Goal: Task Accomplishment & Management: Use online tool/utility

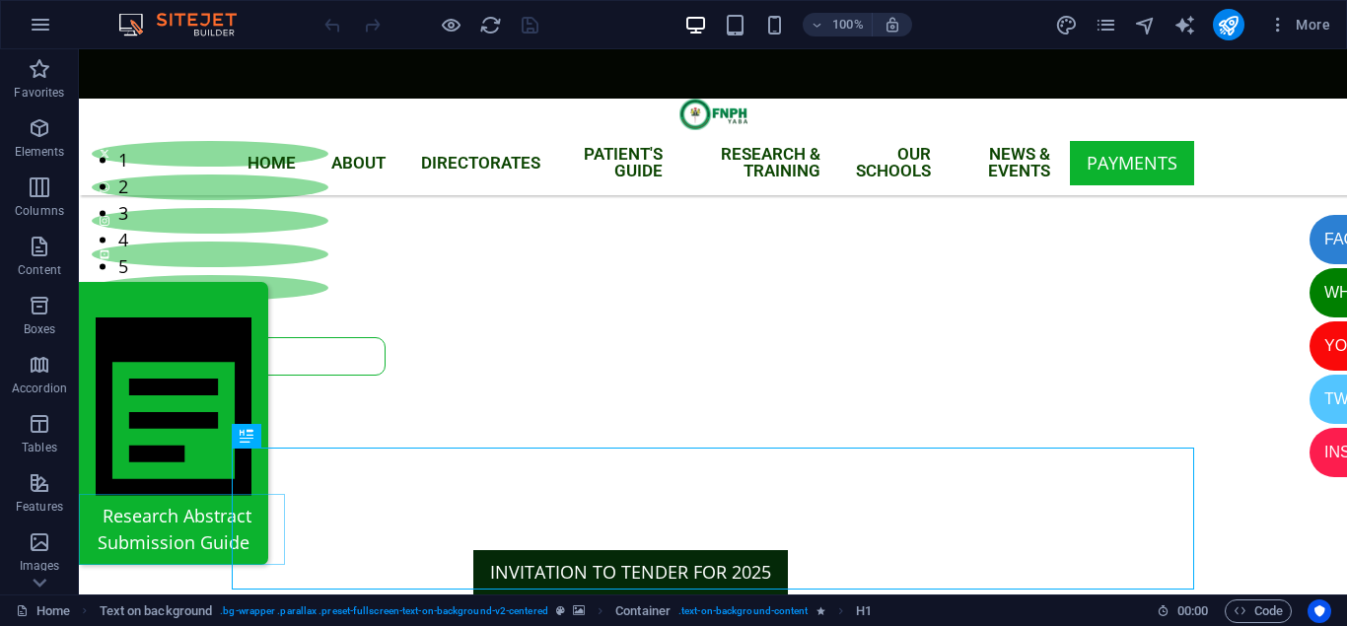
click at [104, 514] on div "​​​​     Research Abstract Submission Guide" at bounding box center [173, 423] width 189 height 283
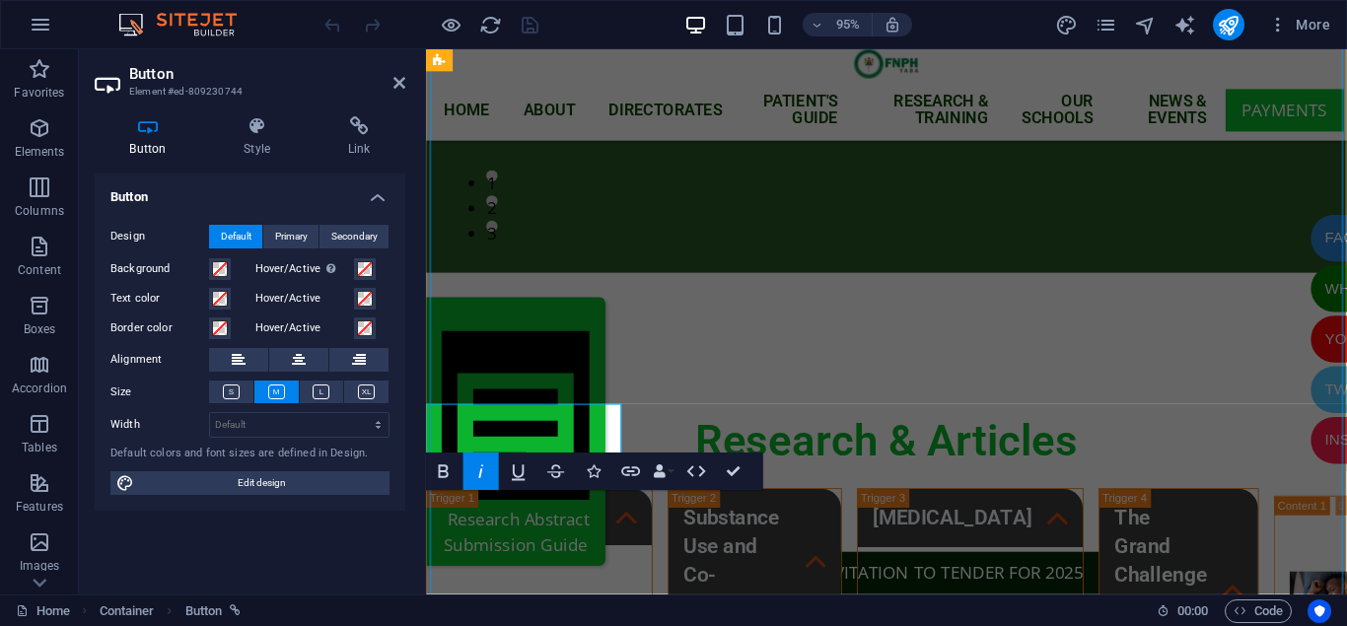
scroll to position [5006, 0]
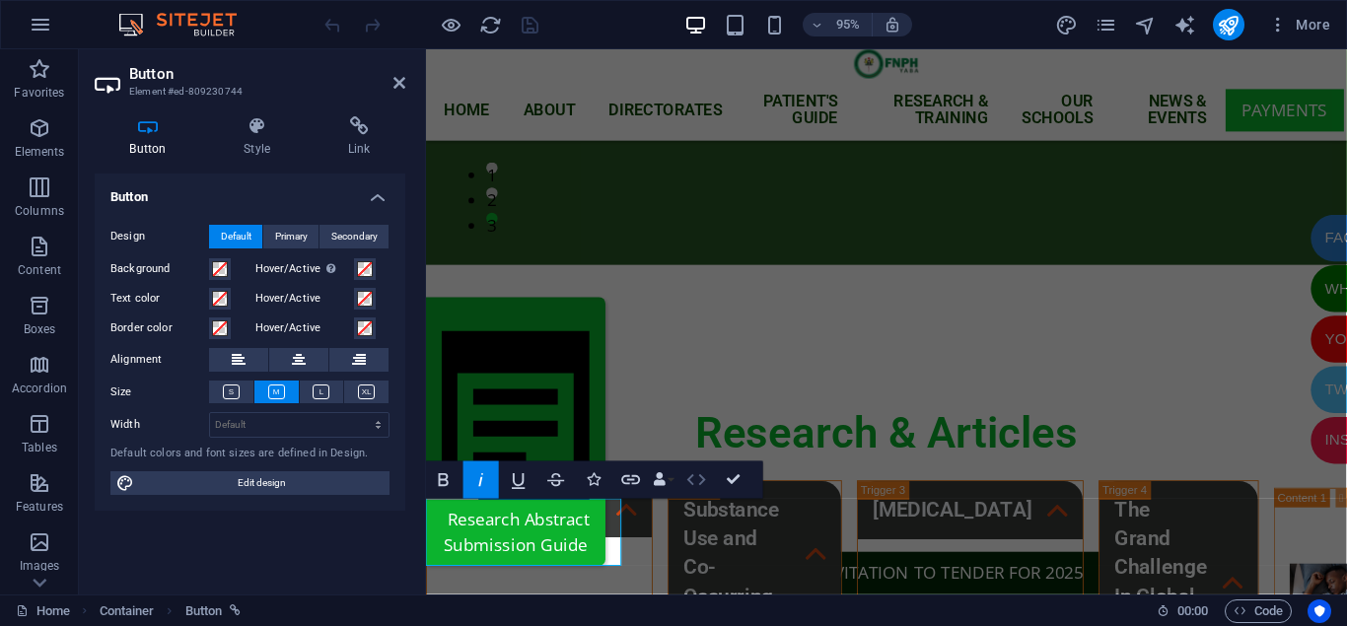
click at [693, 480] on icon "button" at bounding box center [696, 480] width 23 height 23
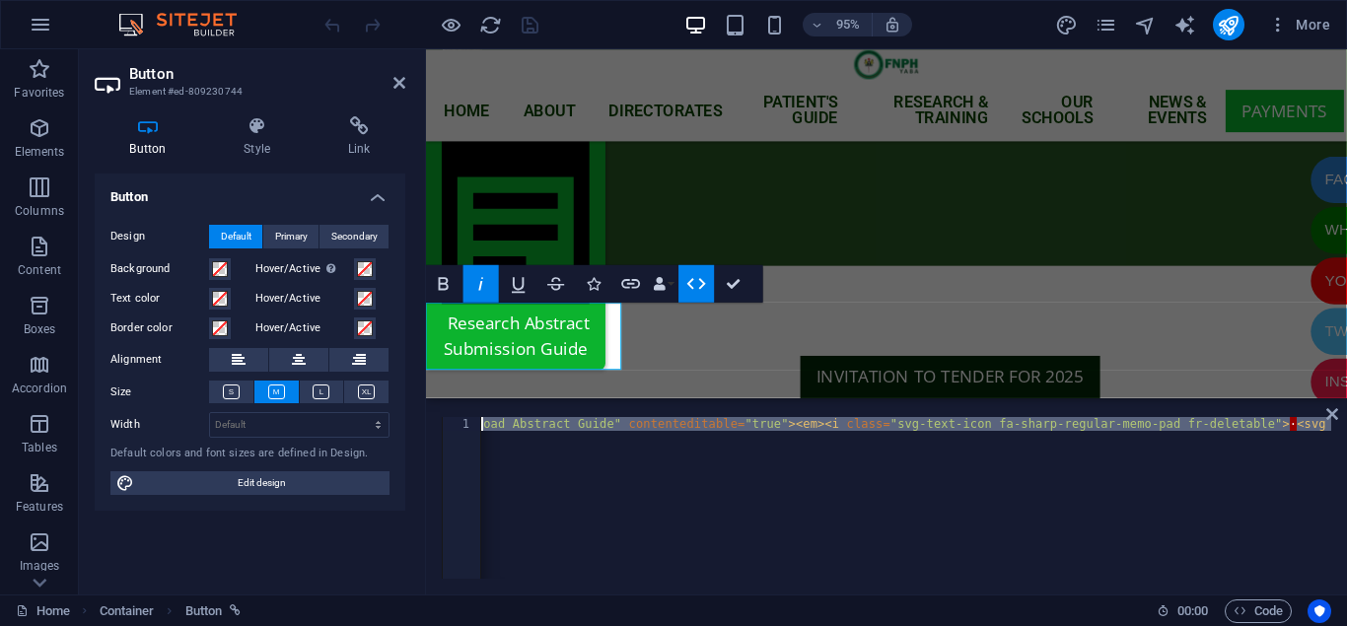
drag, startPoint x: 574, startPoint y: 425, endPoint x: 465, endPoint y: 421, distance: 108.5
click at [501, 421] on div "···· < a href = "[URL][DOMAIN_NAME]" class = "button center" spellcheck = "fals…" at bounding box center [906, 498] width 850 height 162
type textarea "​​​​<a href="[URL][DOMAIN_NAME]" class="button center" spellcheck="false" data-…"
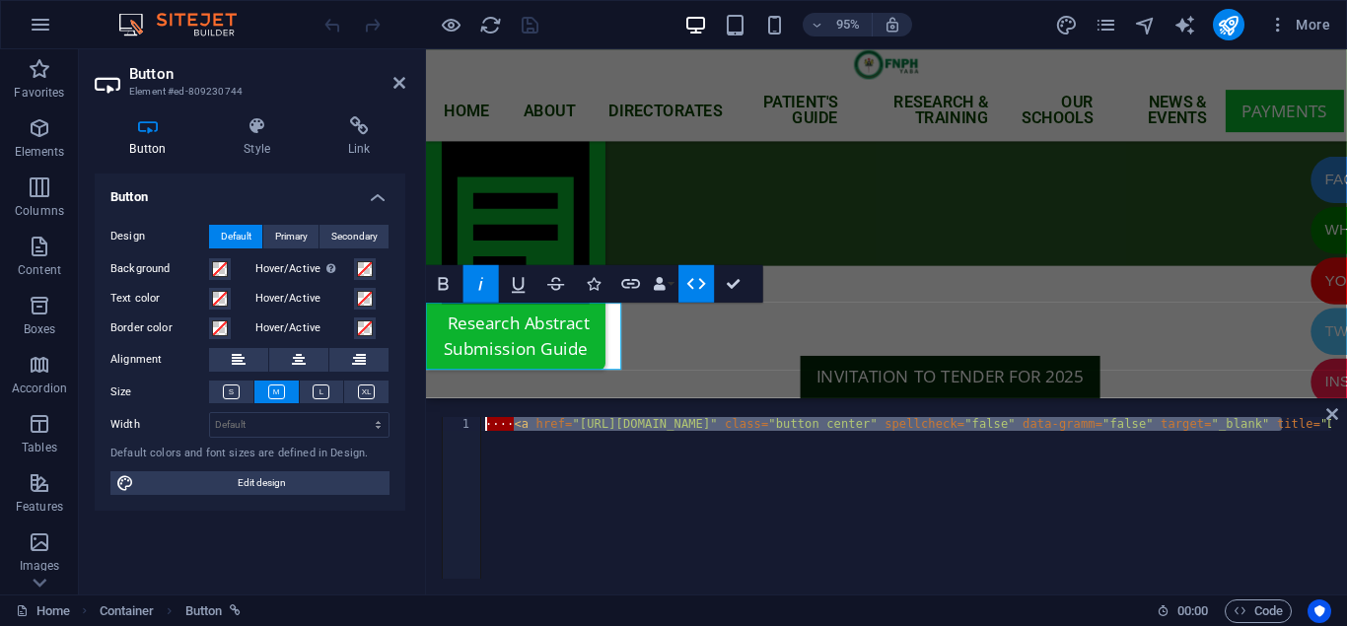
scroll to position [0, 0]
drag, startPoint x: 496, startPoint y: 425, endPoint x: 471, endPoint y: 422, distance: 24.8
click at [481, 422] on div "···· < a href = "[URL][DOMAIN_NAME]" class = "button center" spellcheck = "fals…" at bounding box center [906, 498] width 850 height 162
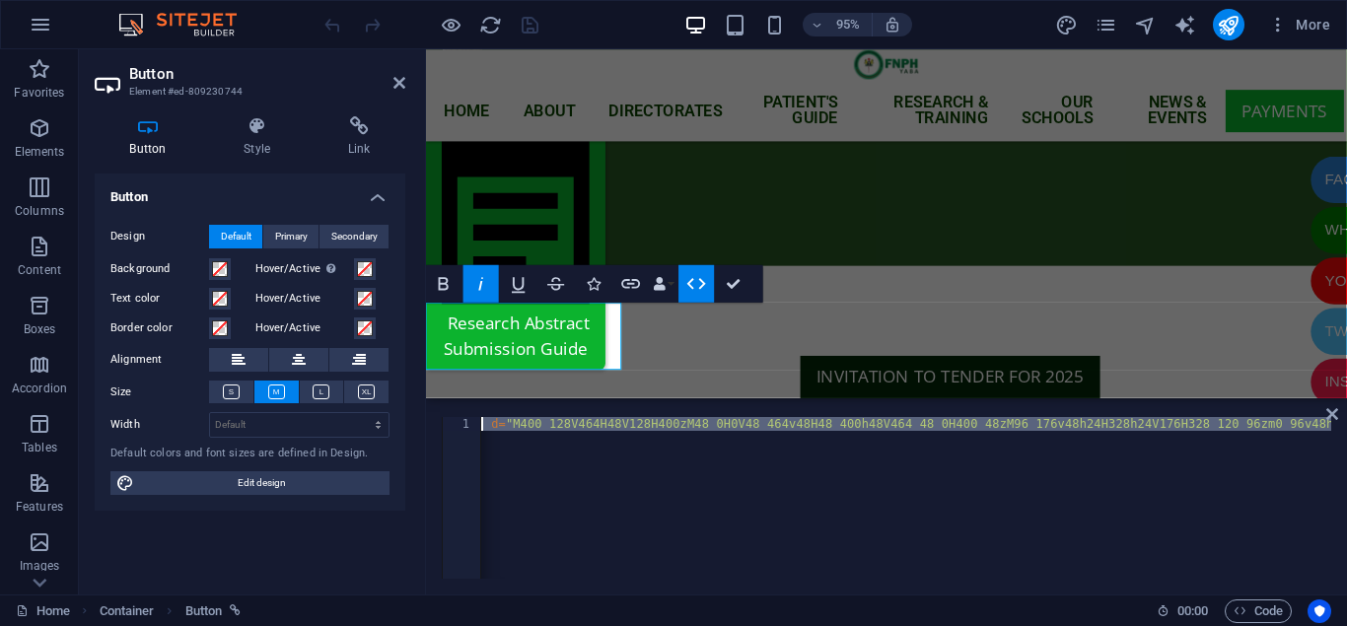
drag, startPoint x: 509, startPoint y: 424, endPoint x: 467, endPoint y: 428, distance: 41.6
click at [467, 428] on div "···· < a href = "[URL][DOMAIN_NAME]" class = "button center" spellcheck = "fals…" at bounding box center [518, 511] width 4318 height 189
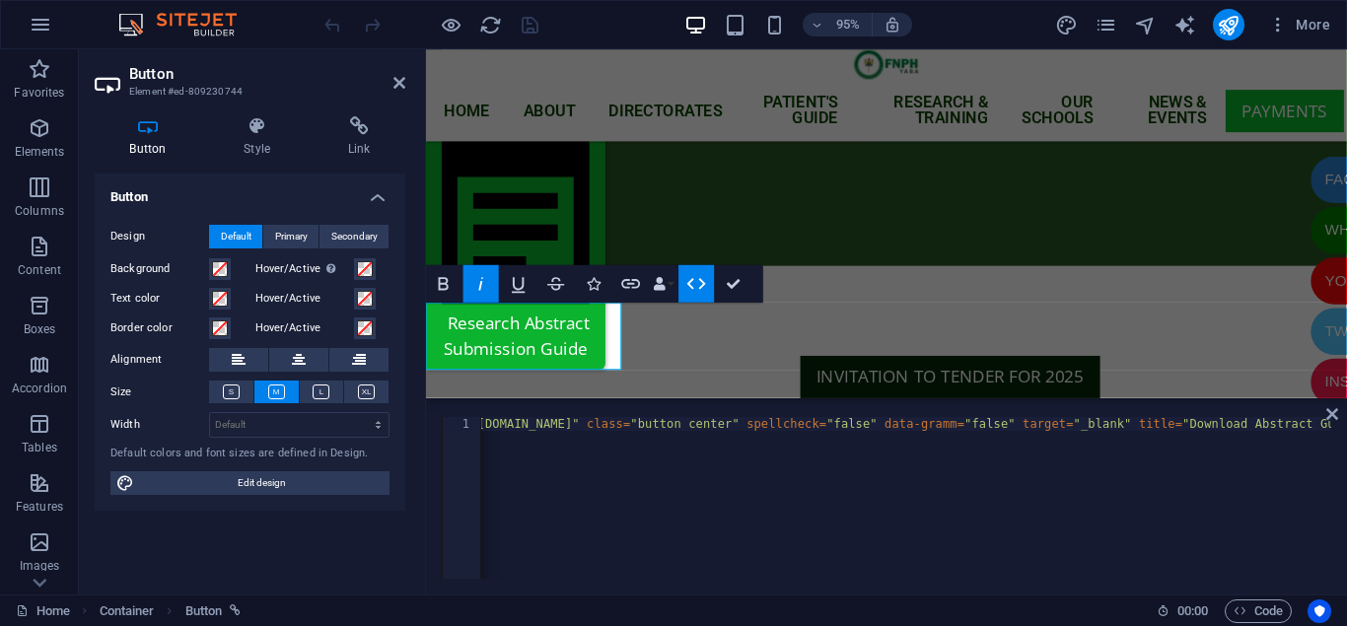
scroll to position [0, 0]
type textarea "​​​​<a href="[URL][DOMAIN_NAME]" class="button center" spellcheck="false" data-…"
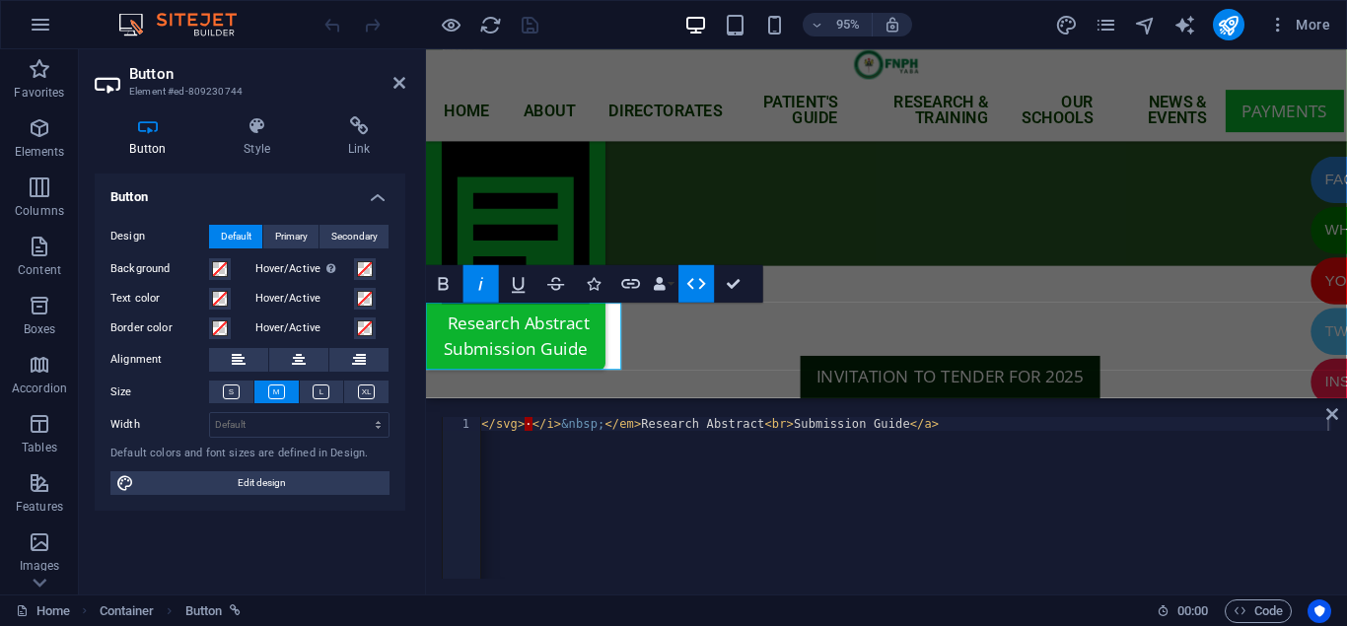
click at [410, 341] on div "Button Style Link Button Design Default Primary Secondary Background Hover/Acti…" at bounding box center [250, 348] width 342 height 494
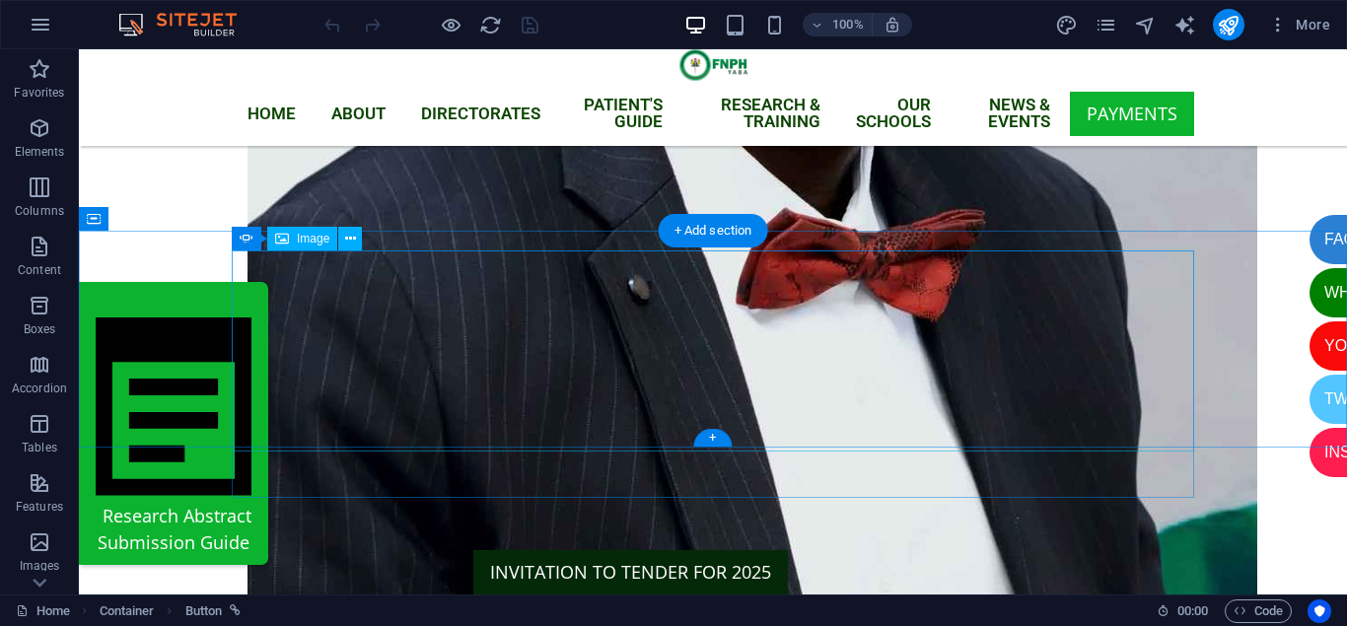
scroll to position [1322, 0]
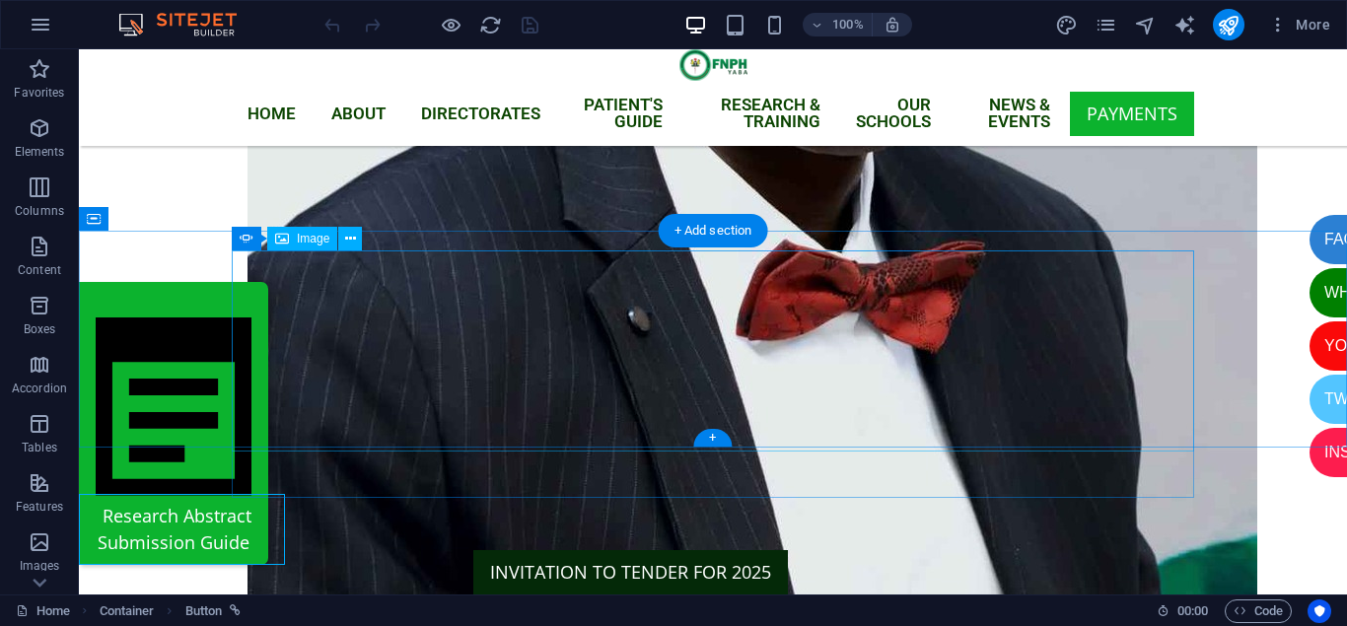
select select "px"
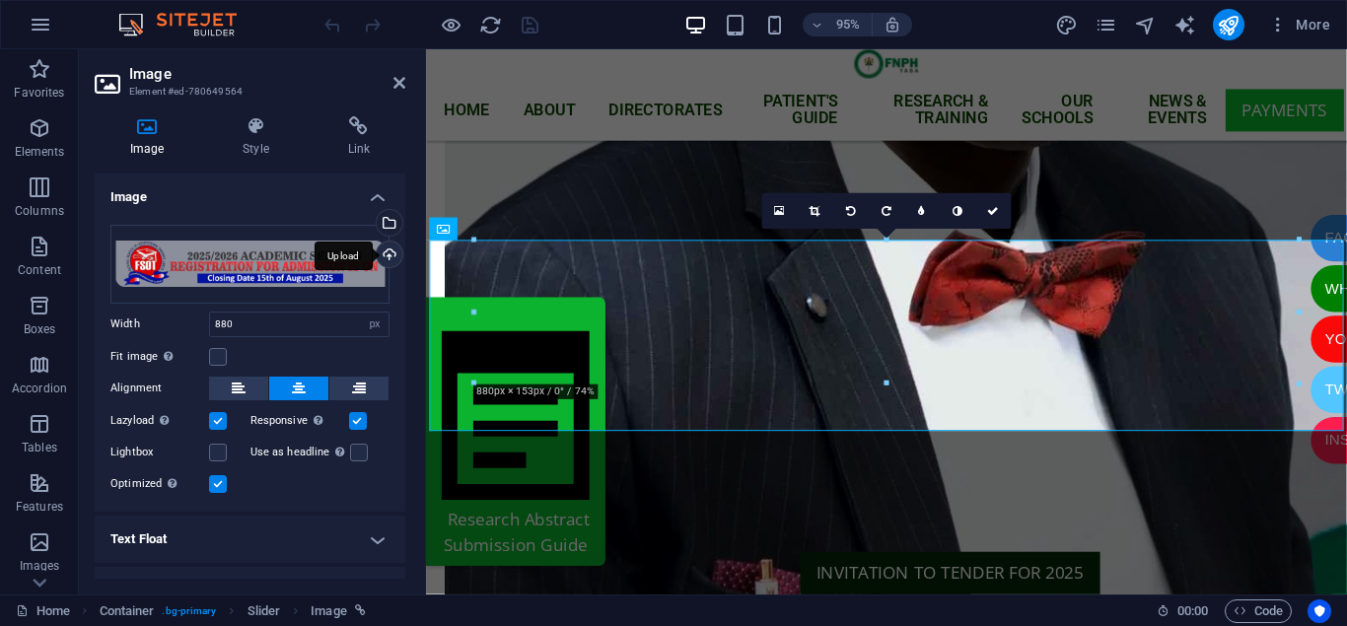
click at [388, 255] on div "Upload" at bounding box center [388, 257] width 30 height 30
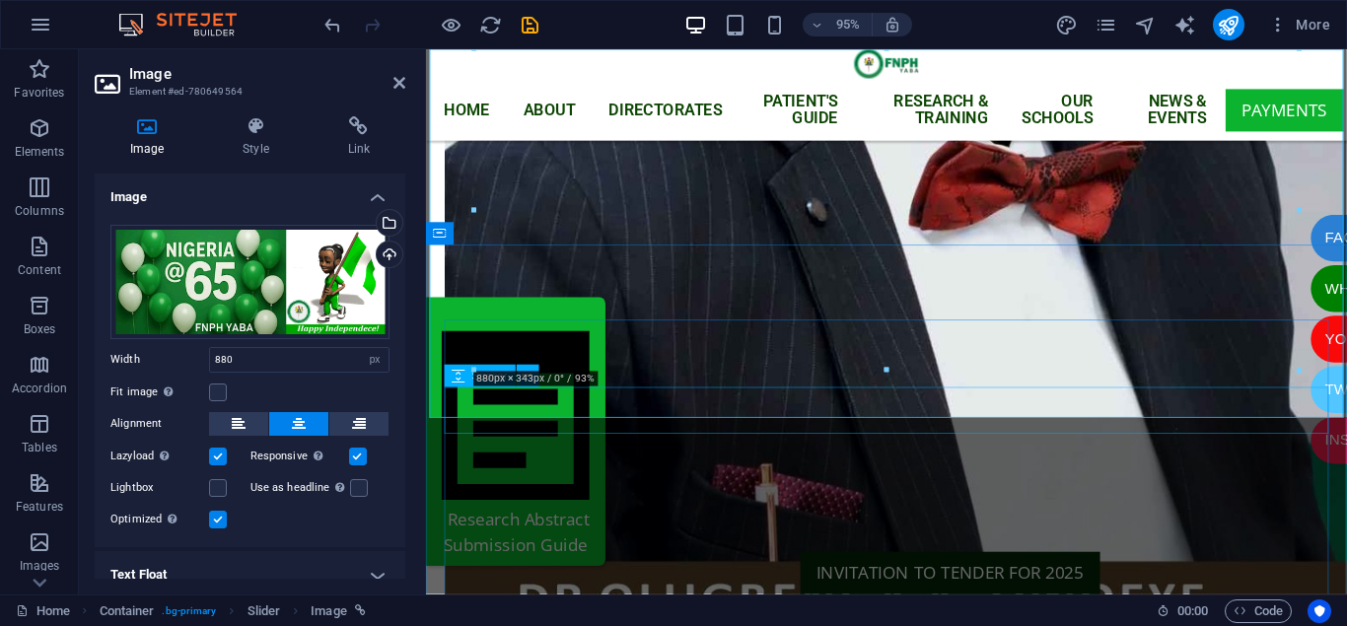
scroll to position [1524, 0]
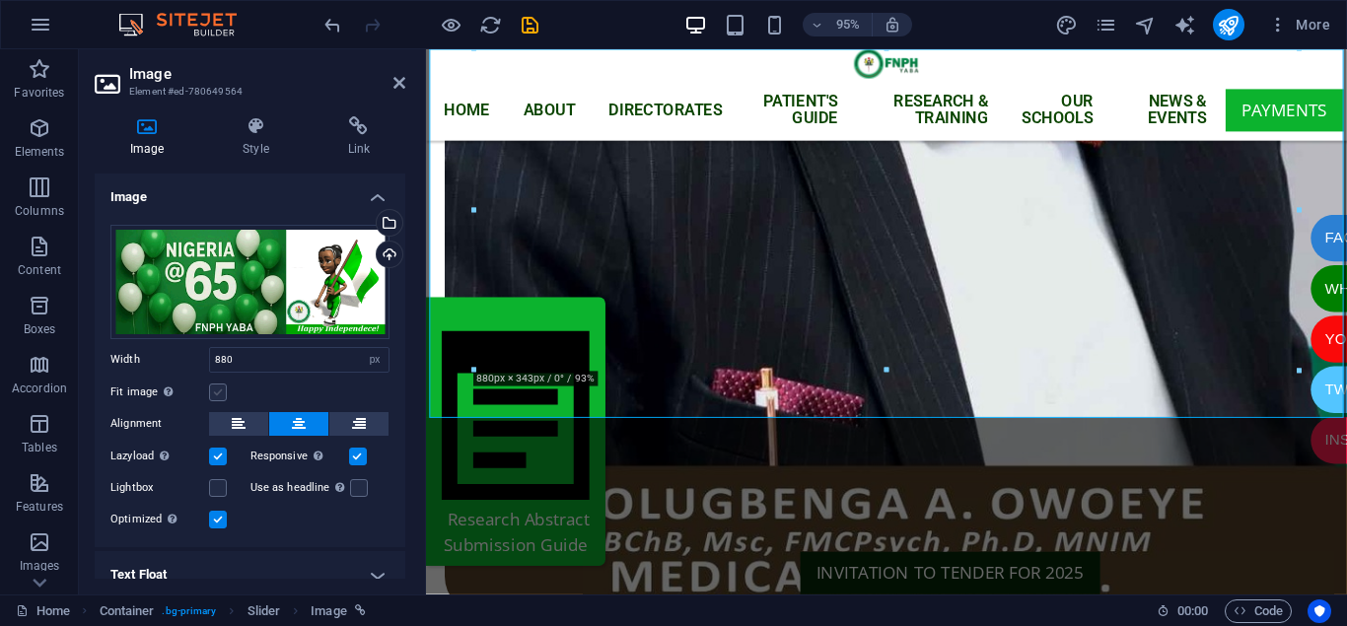
click at [221, 389] on label at bounding box center [218, 393] width 18 height 18
click at [0, 0] on input "Fit image Automatically fit image to a fixed width and height" at bounding box center [0, 0] width 0 height 0
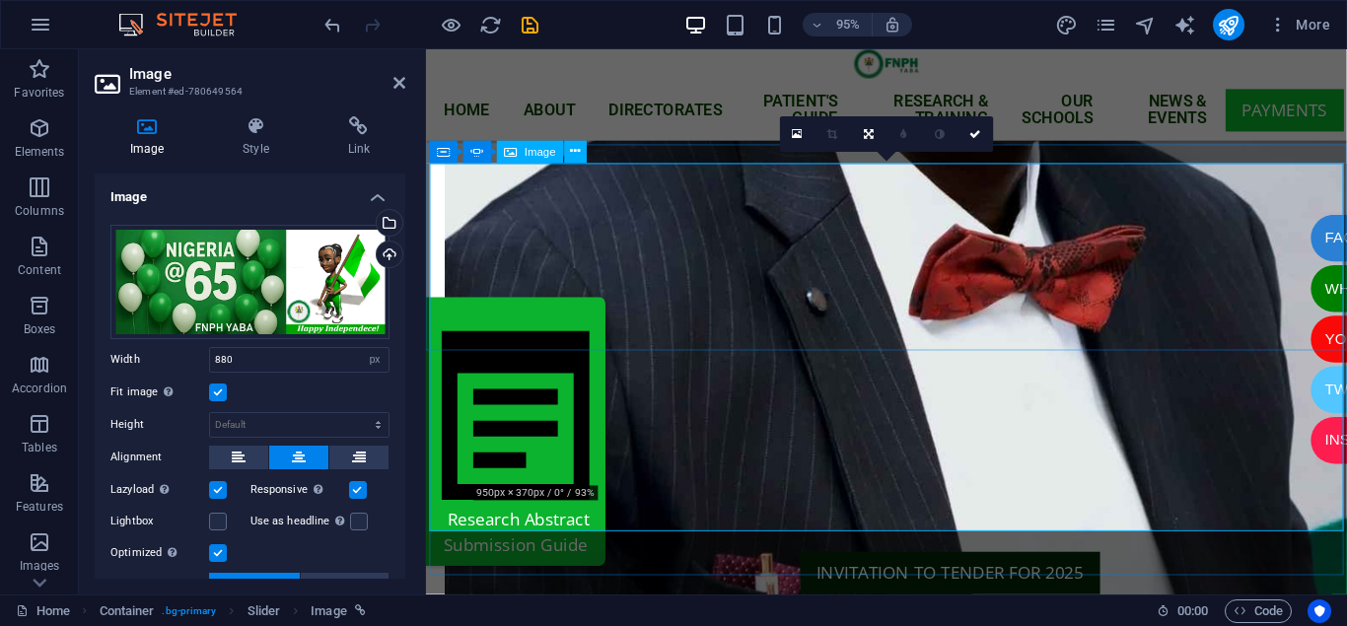
scroll to position [1221, 0]
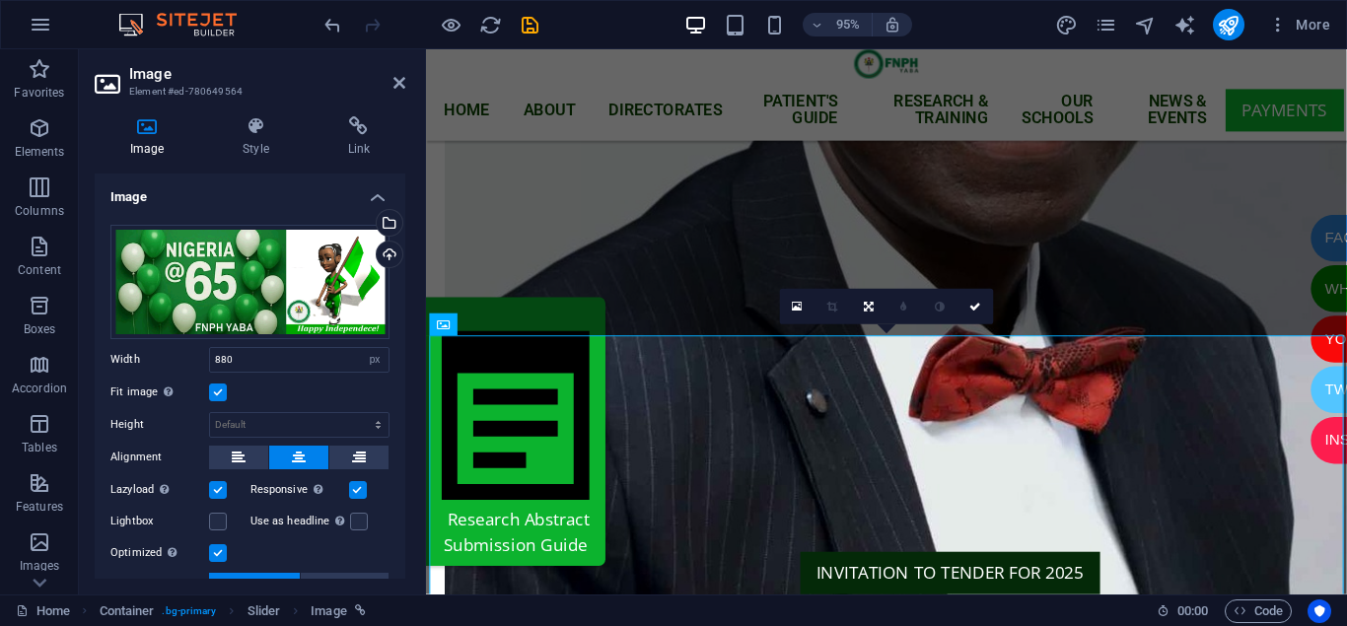
click at [219, 391] on label at bounding box center [218, 393] width 18 height 18
click at [0, 0] on input "Fit image Automatically fit image to a fixed width and height" at bounding box center [0, 0] width 0 height 0
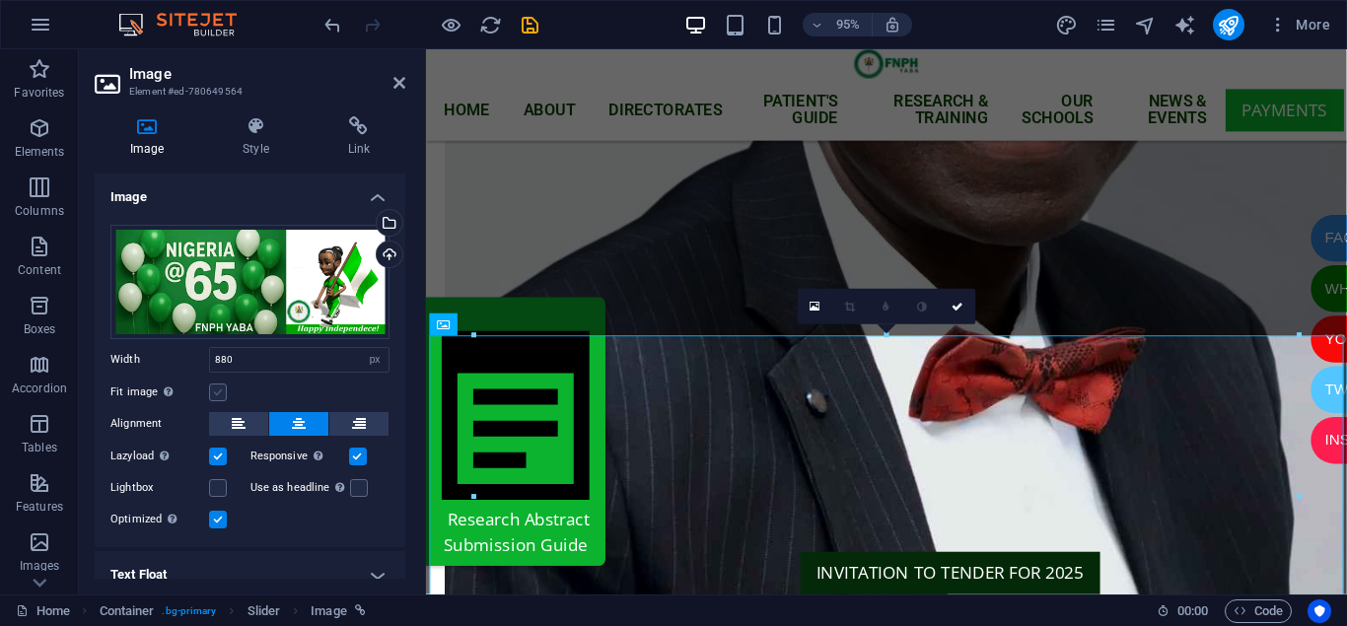
click at [219, 392] on label at bounding box center [218, 393] width 18 height 18
click at [0, 0] on input "Fit image Automatically fit image to a fixed width and height" at bounding box center [0, 0] width 0 height 0
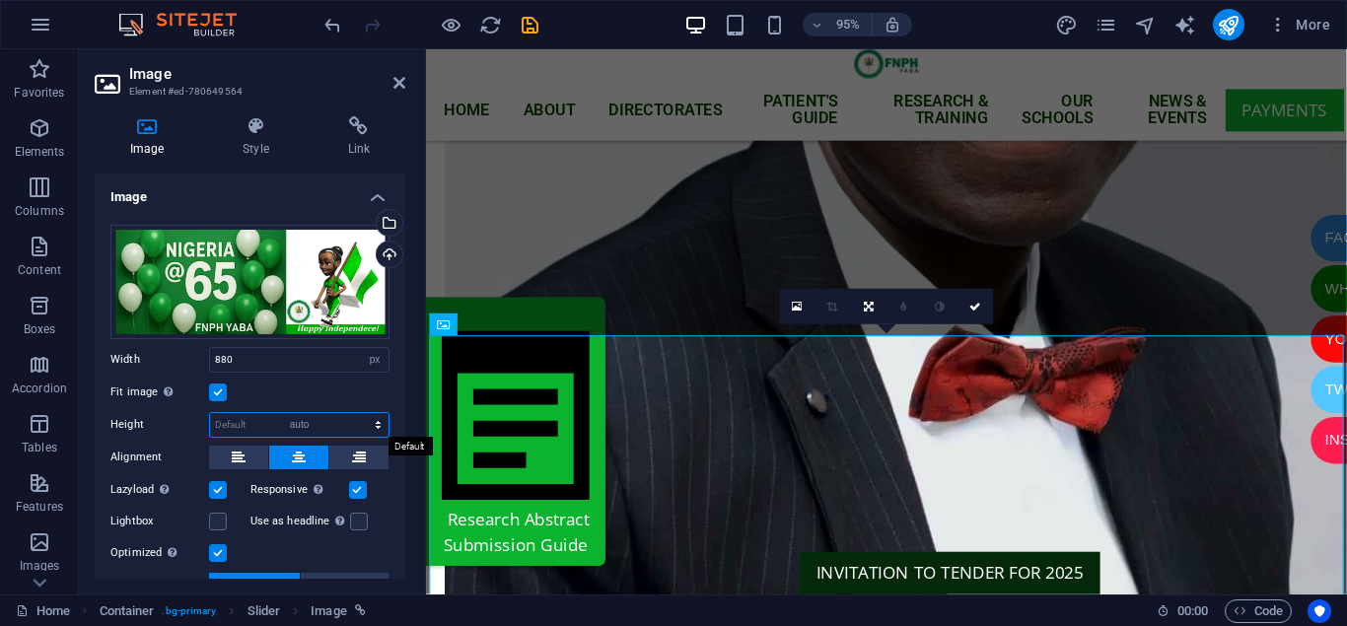
click option "auto" at bounding box center [0, 0] width 0 height 0
select select "DISABLED_OPTION_VALUE"
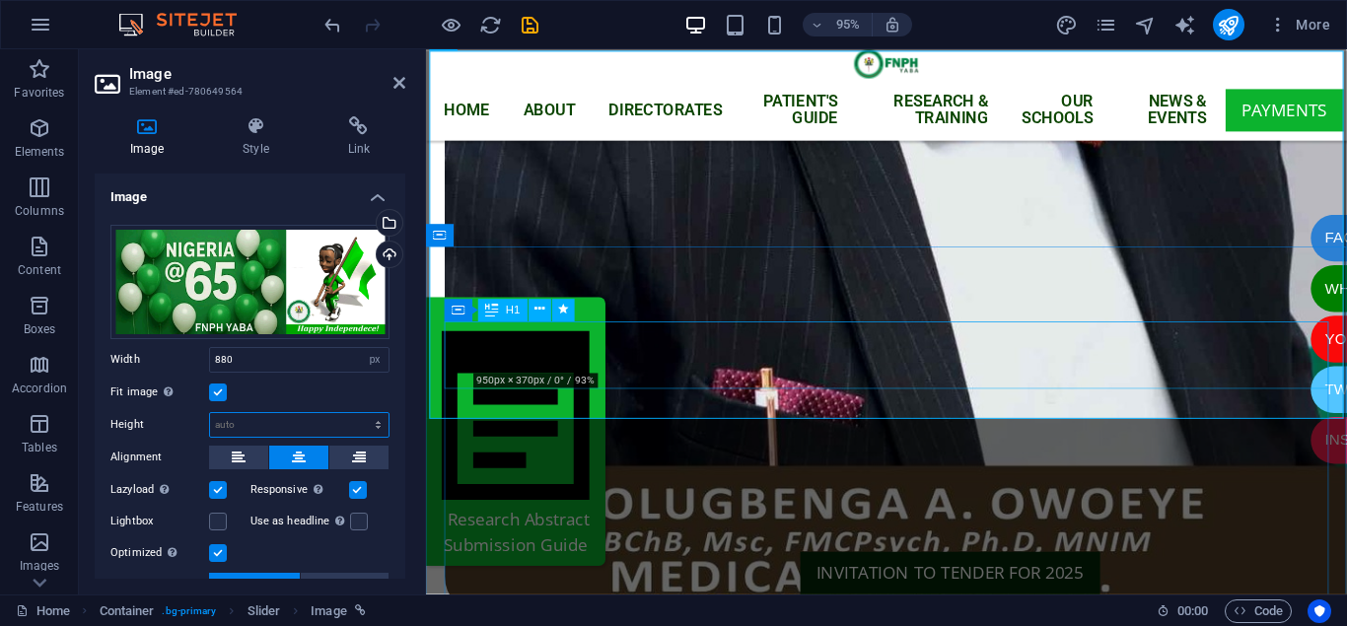
scroll to position [1423, 0]
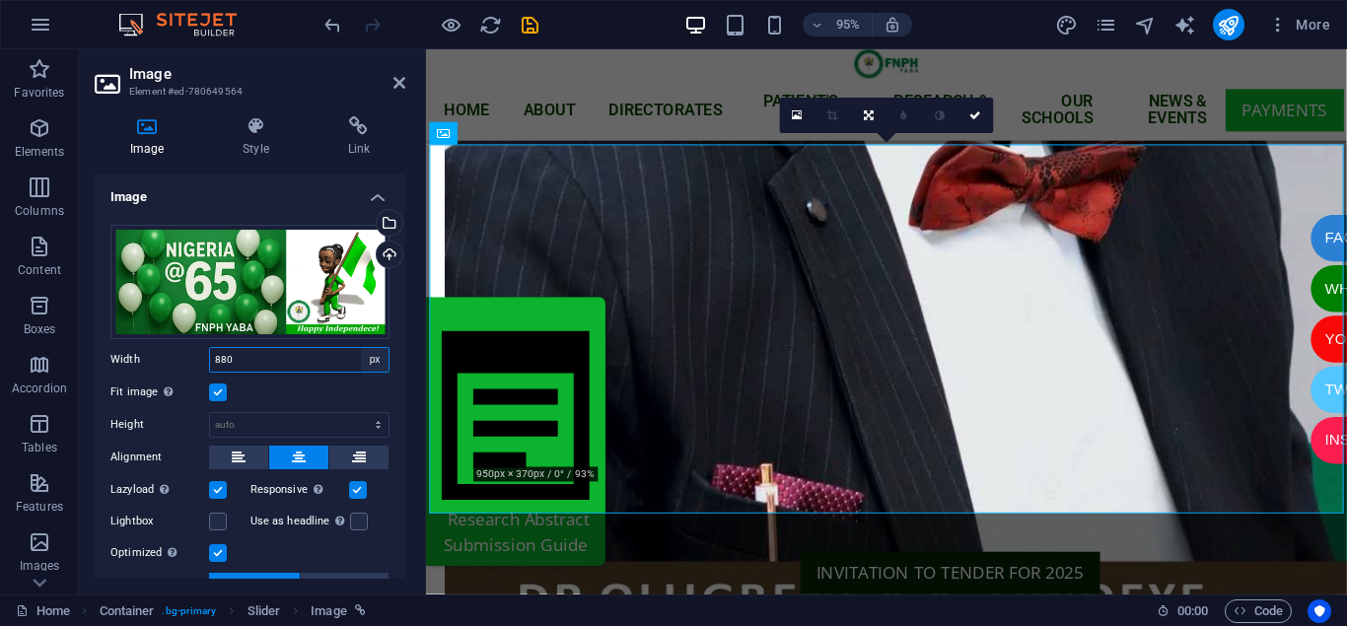
click at [361, 348] on select "Default auto px rem % em vh vw" at bounding box center [375, 360] width 28 height 24
select select "auto"
click option "auto" at bounding box center [0, 0] width 0 height 0
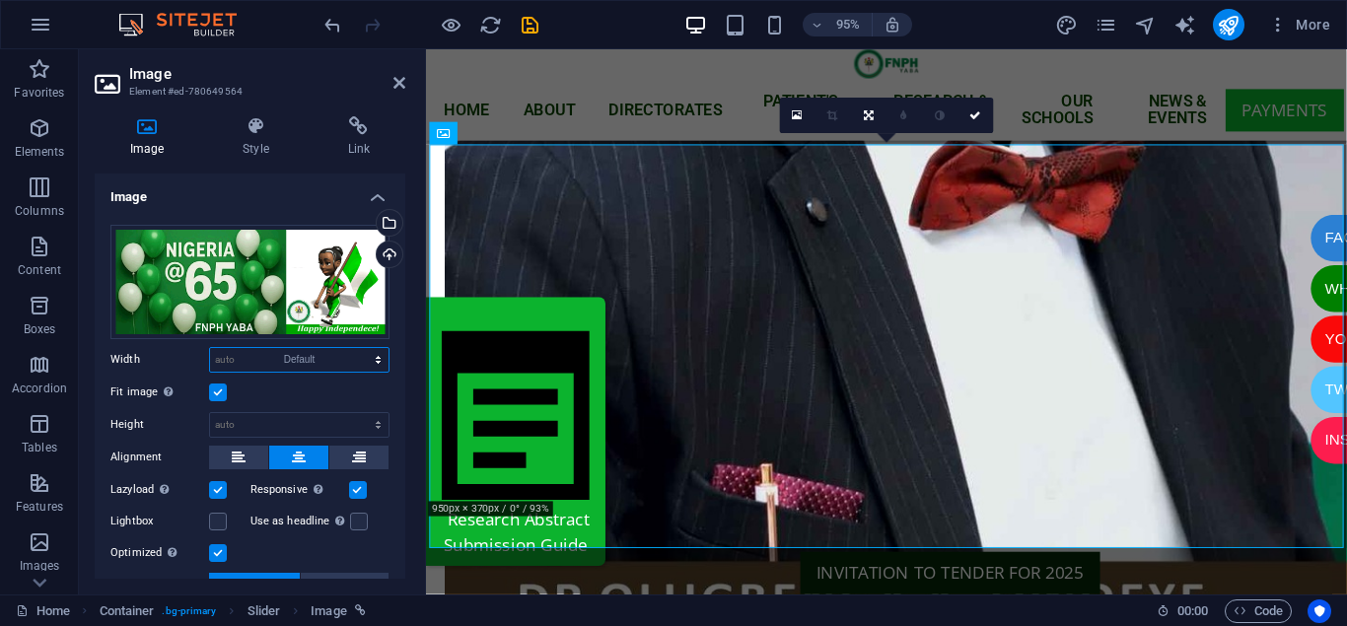
click option "Default" at bounding box center [0, 0] width 0 height 0
select select "px"
click option "px" at bounding box center [0, 0] width 0 height 0
click at [218, 389] on label at bounding box center [218, 393] width 18 height 18
click at [0, 0] on input "Fit image Automatically fit image to a fixed width and height" at bounding box center [0, 0] width 0 height 0
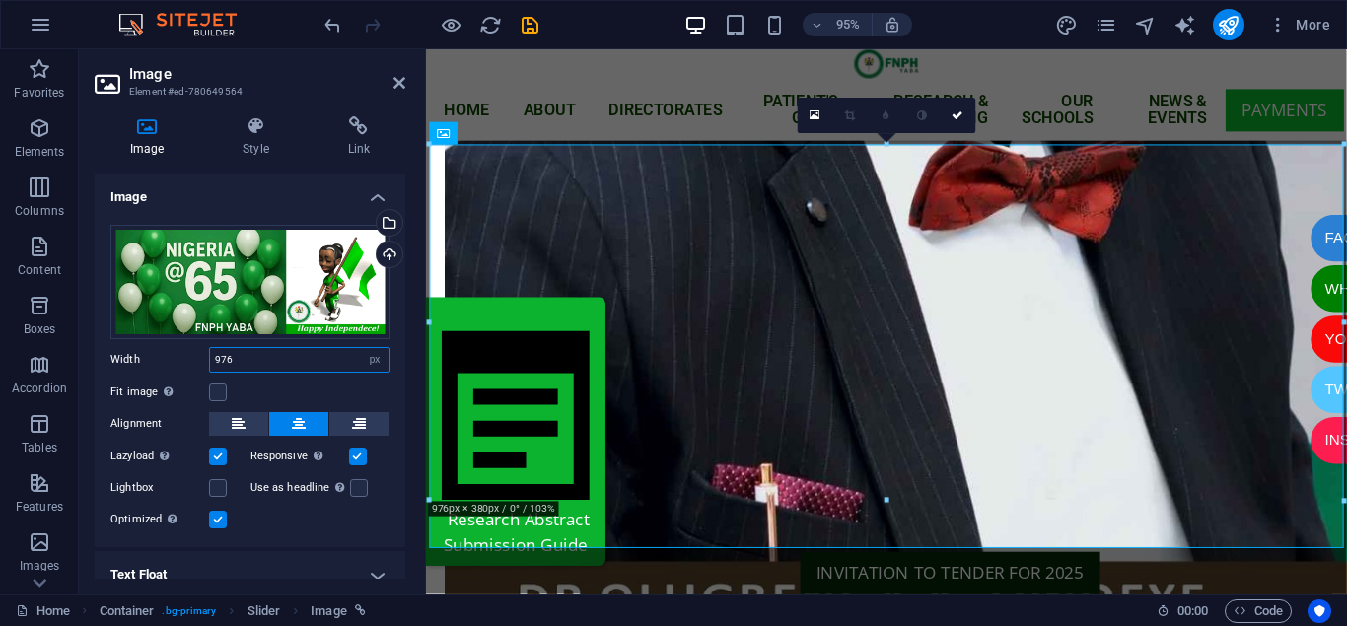
drag, startPoint x: 255, startPoint y: 358, endPoint x: 178, endPoint y: 358, distance: 76.9
click at [210, 358] on input "976" at bounding box center [299, 360] width 178 height 24
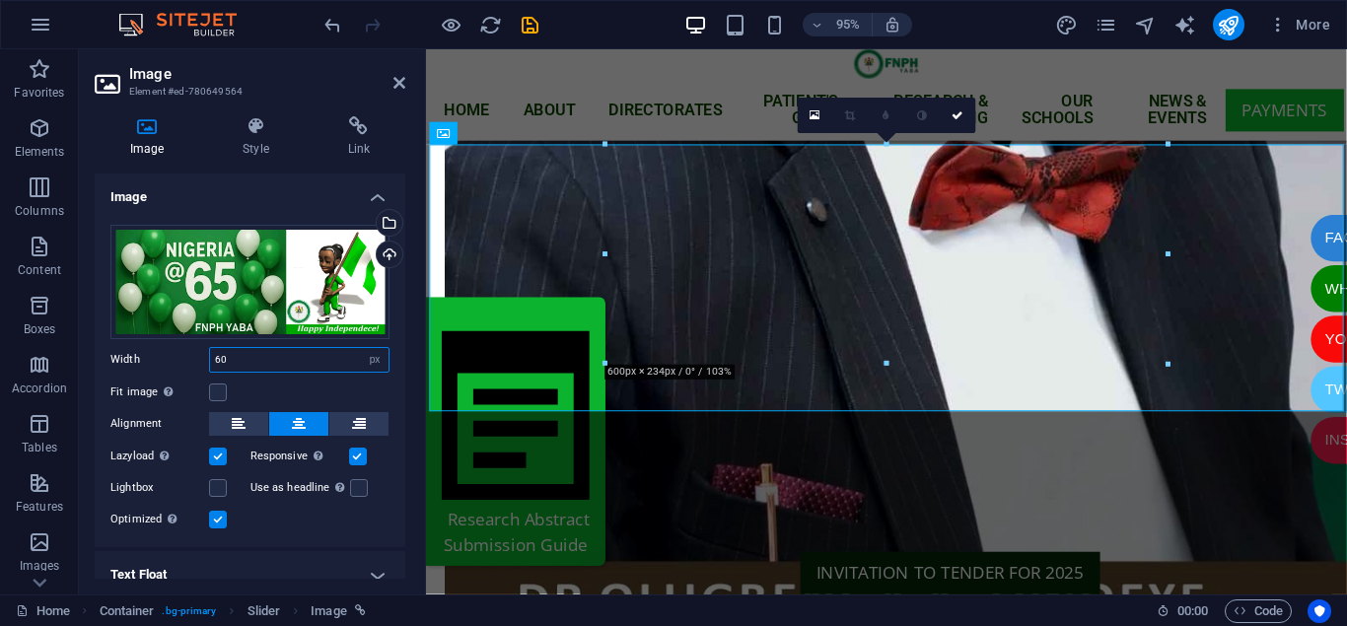
type input "6"
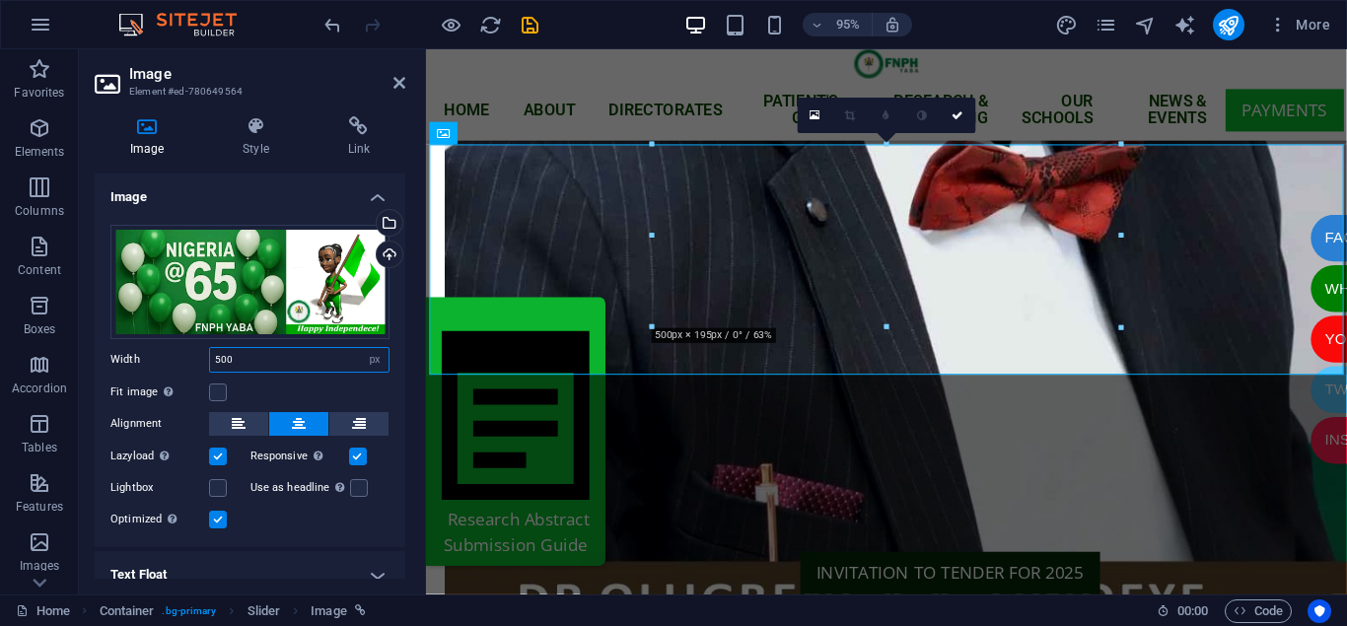
type input "500"
click at [391, 257] on div "Upload" at bounding box center [388, 257] width 30 height 30
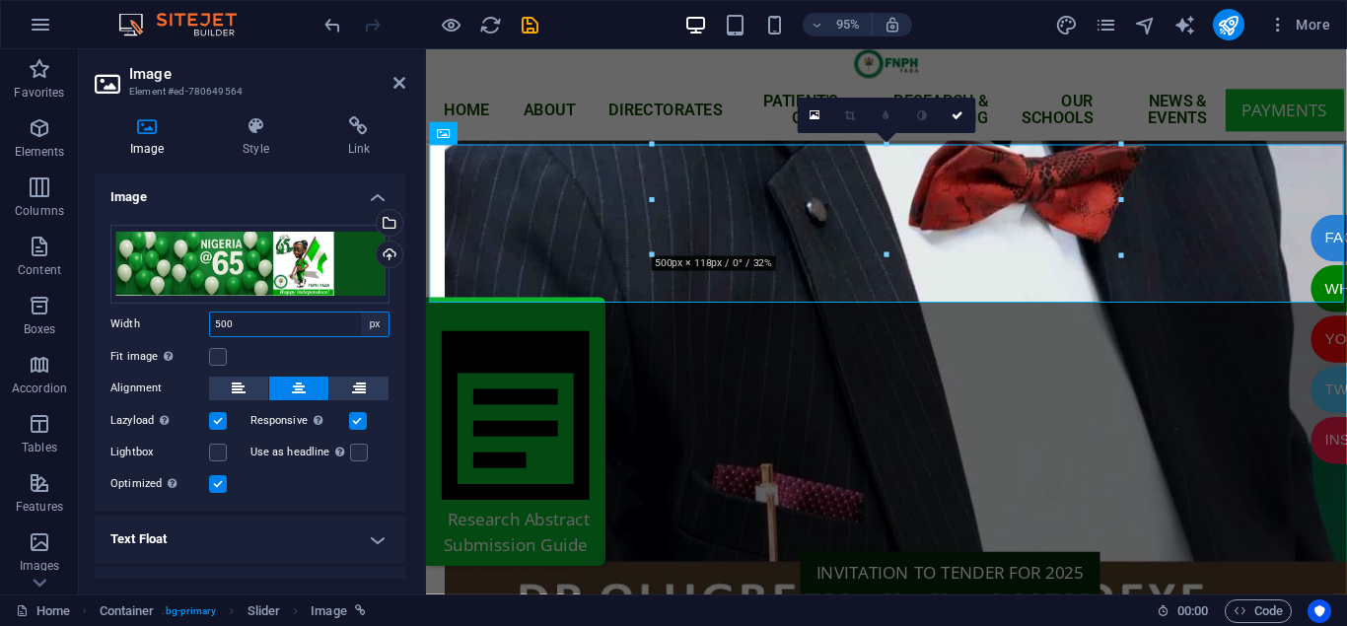
select select "default"
click option "Default" at bounding box center [0, 0] width 0 height 0
select select "DISABLED_OPTION_VALUE"
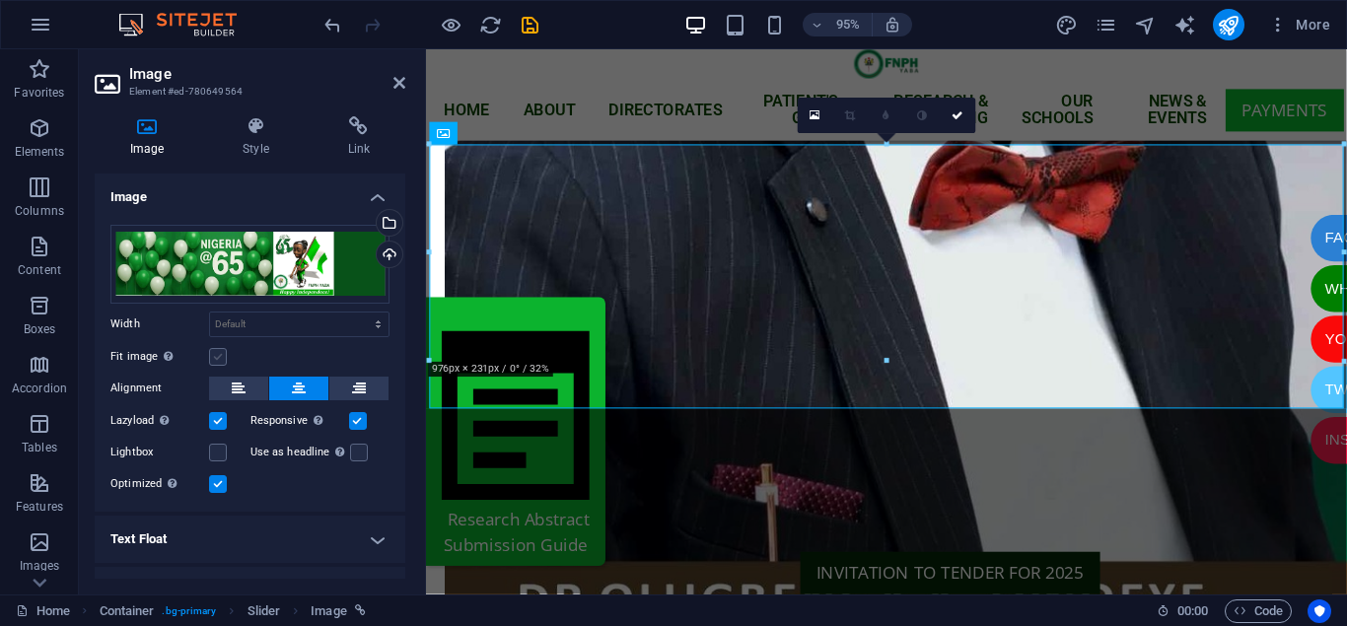
click at [225, 355] on label at bounding box center [218, 357] width 18 height 18
click at [0, 0] on input "Fit image Automatically fit image to a fixed width and height" at bounding box center [0, 0] width 0 height 0
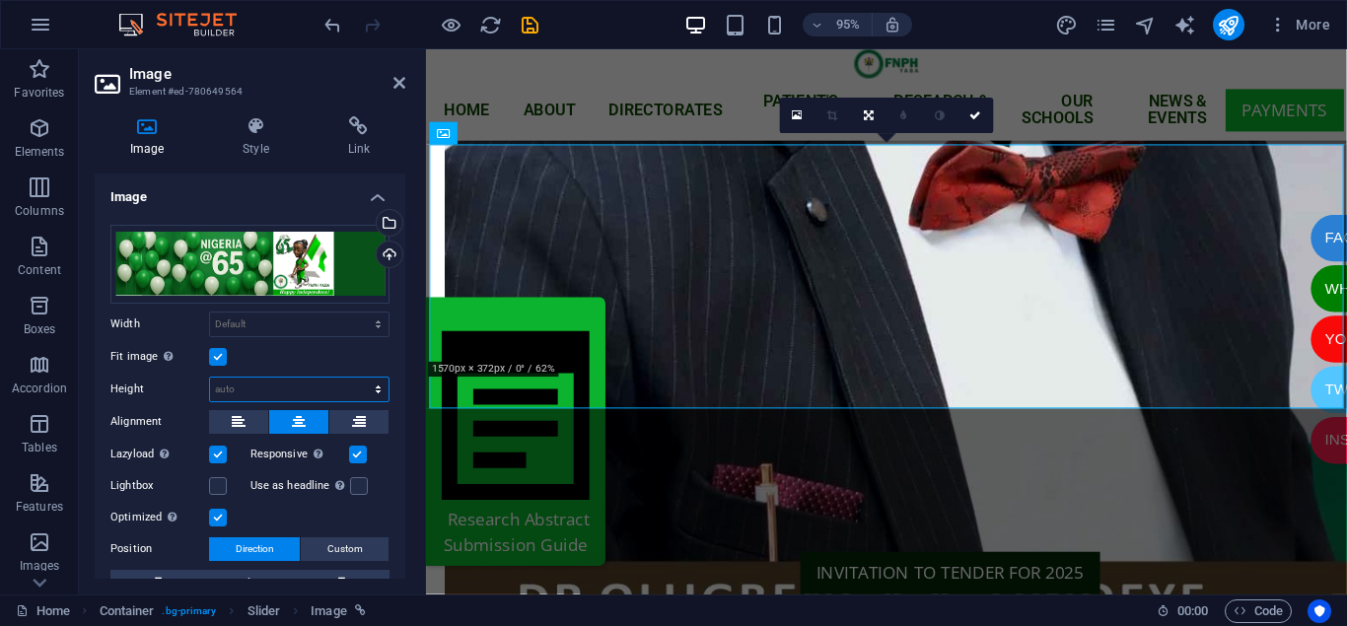
click at [210, 378] on select "Default auto px" at bounding box center [299, 390] width 178 height 24
click option "auto" at bounding box center [0, 0] width 0 height 0
select select "px"
click option "px" at bounding box center [0, 0] width 0 height 0
click at [274, 390] on input "231" at bounding box center [299, 390] width 178 height 24
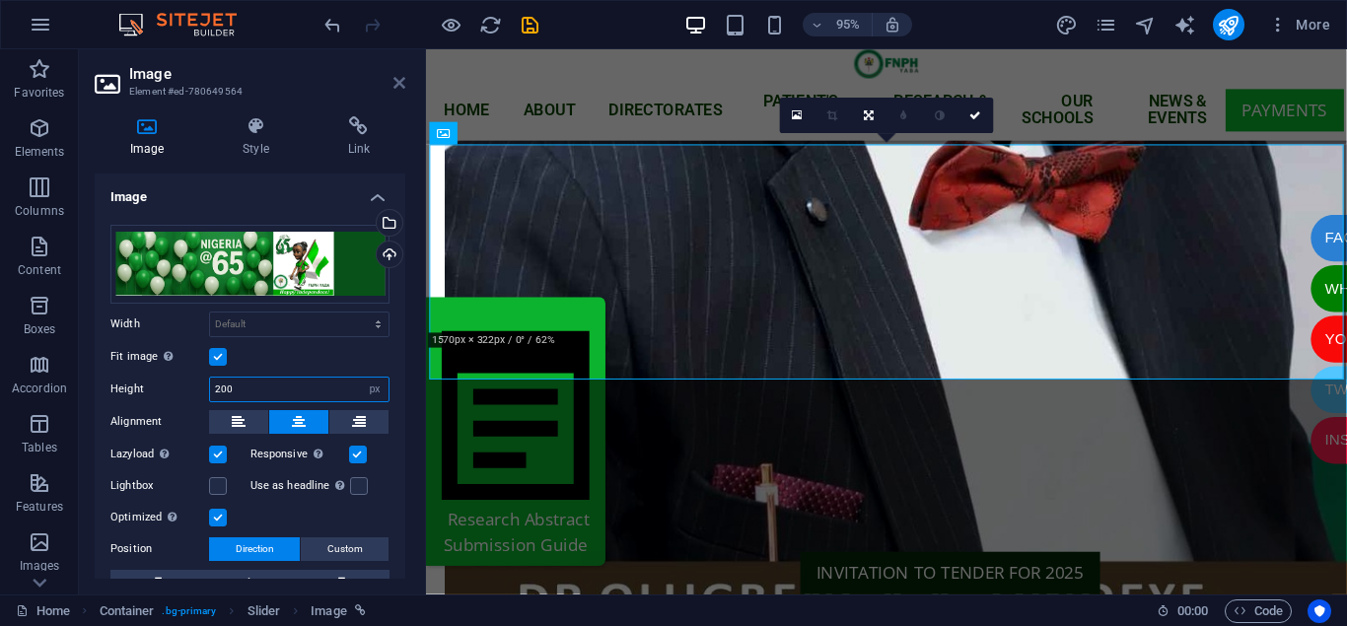
type input "200"
click at [403, 83] on icon at bounding box center [399, 83] width 12 height 16
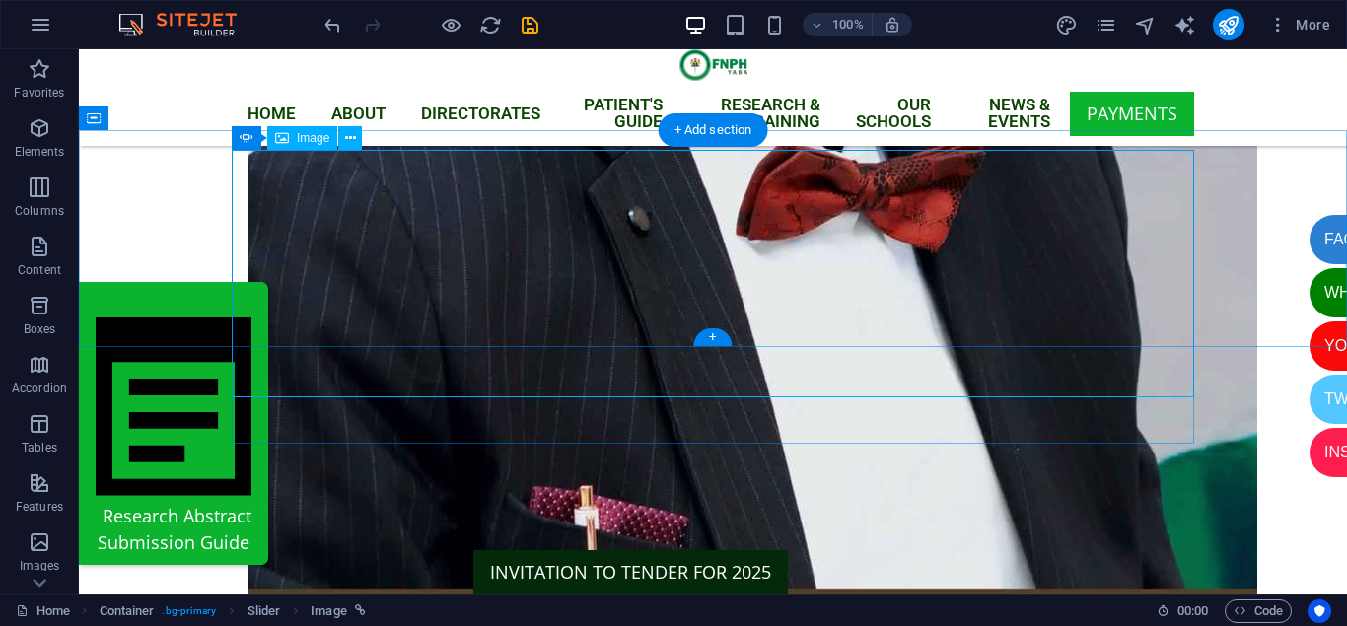
select select "px"
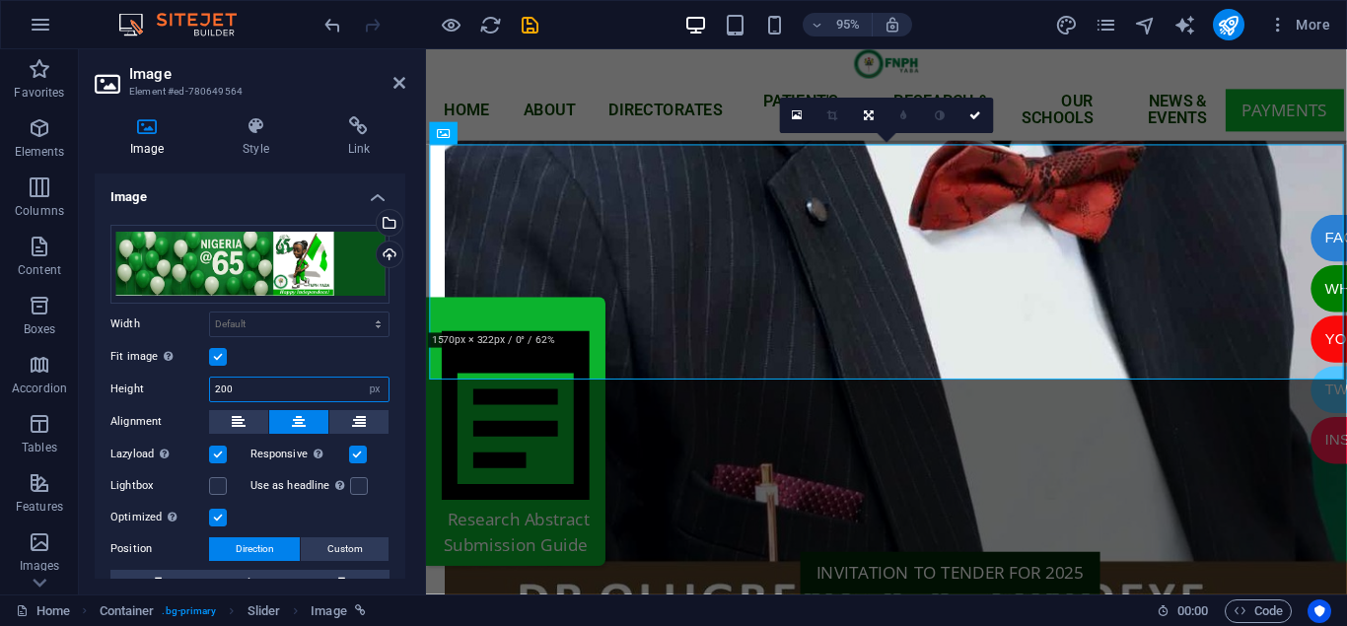
drag, startPoint x: 243, startPoint y: 389, endPoint x: 222, endPoint y: 391, distance: 20.8
click at [222, 391] on input "200" at bounding box center [299, 390] width 178 height 24
click at [264, 388] on input "200" at bounding box center [299, 390] width 178 height 24
type input "2"
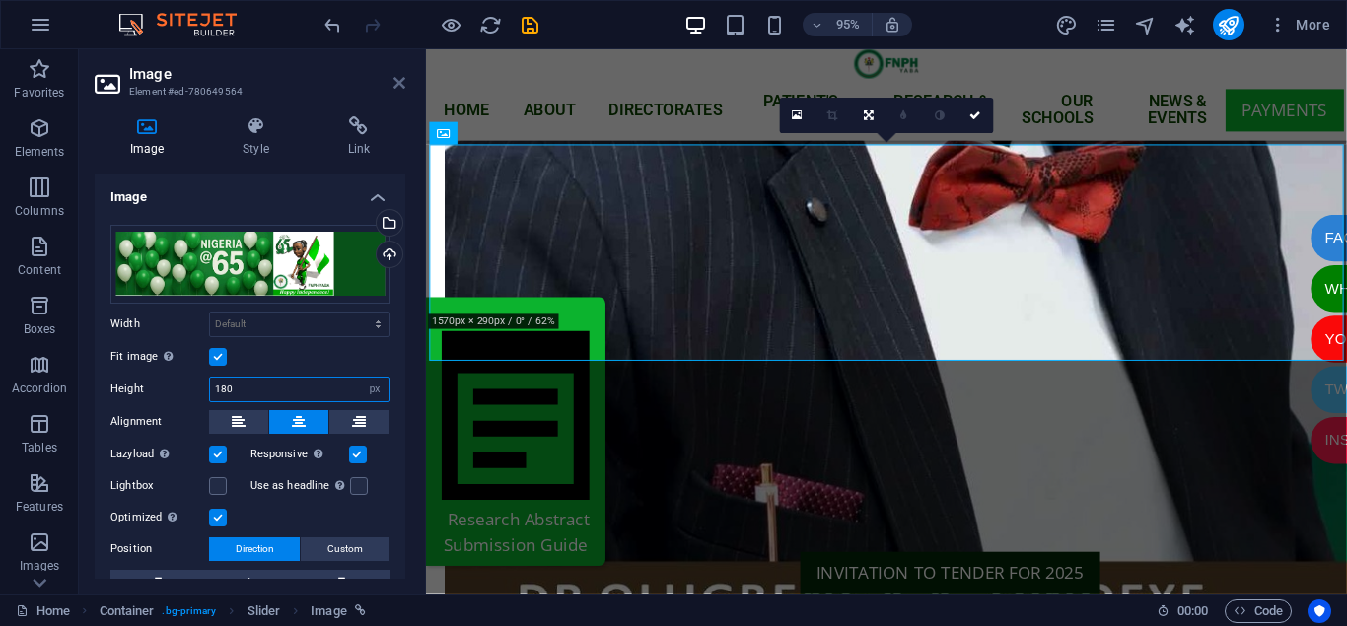
type input "180"
click at [397, 80] on icon at bounding box center [399, 83] width 12 height 16
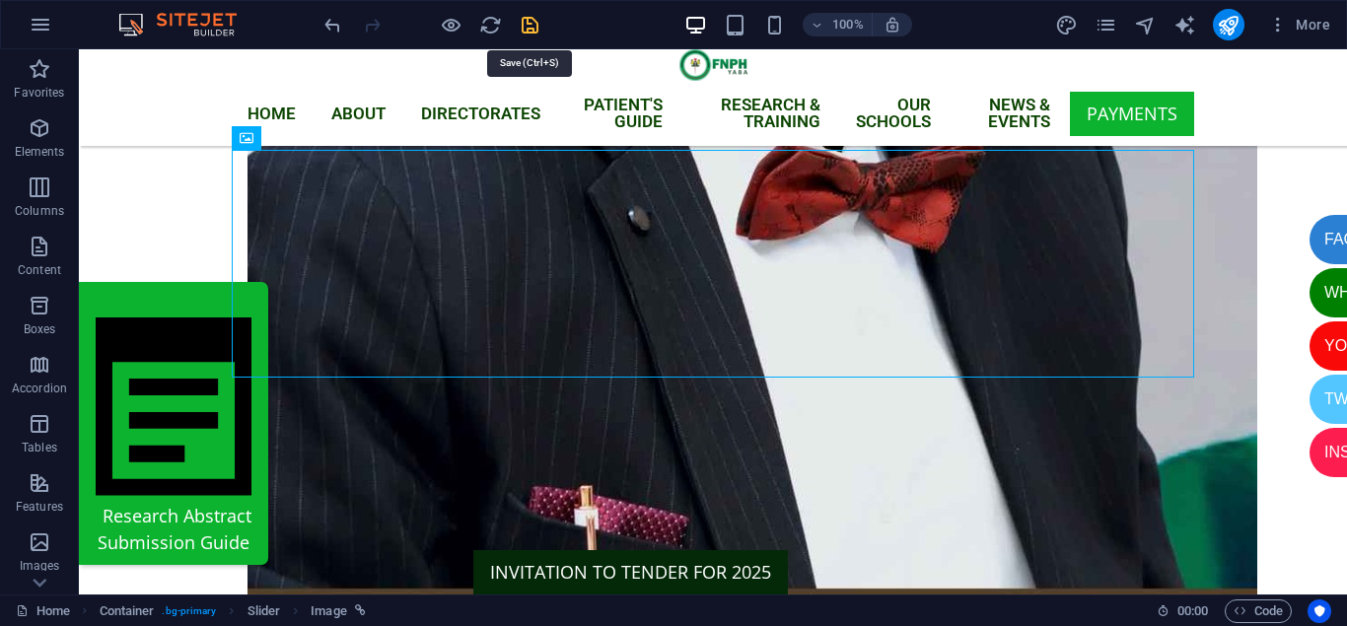
drag, startPoint x: 531, startPoint y: 16, endPoint x: 438, endPoint y: 92, distance: 119.8
click at [531, 16] on icon "save" at bounding box center [530, 25] width 23 height 23
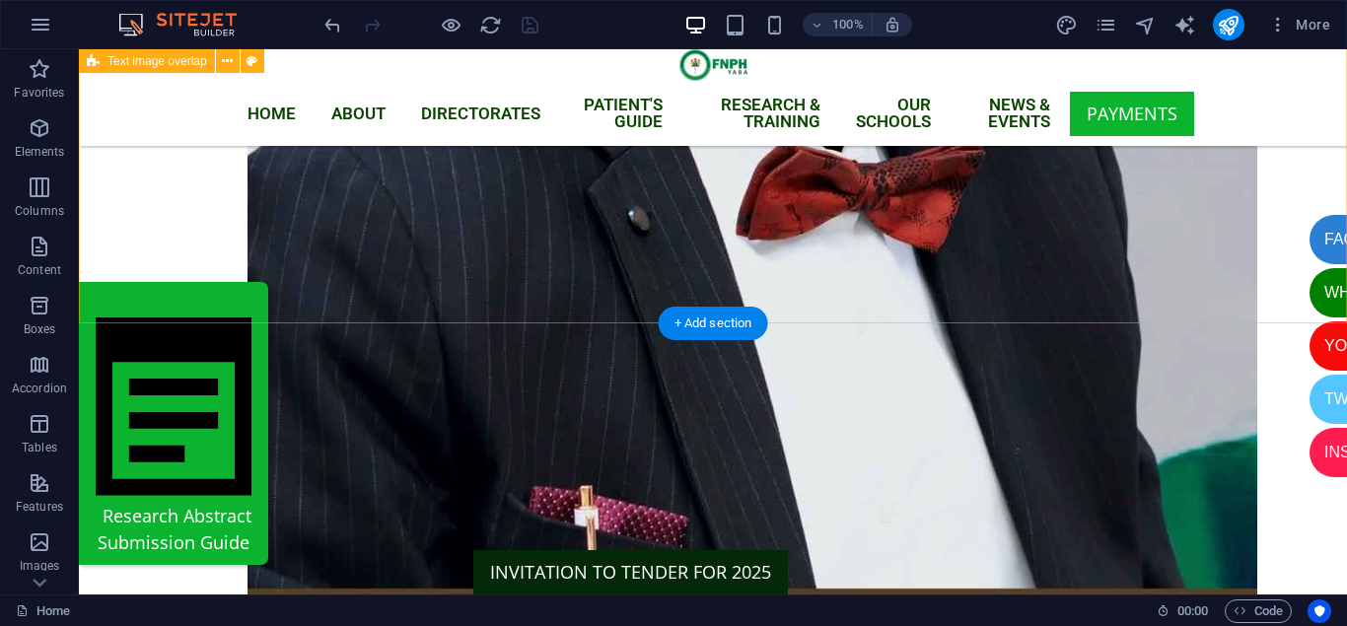
scroll to position [1121, 0]
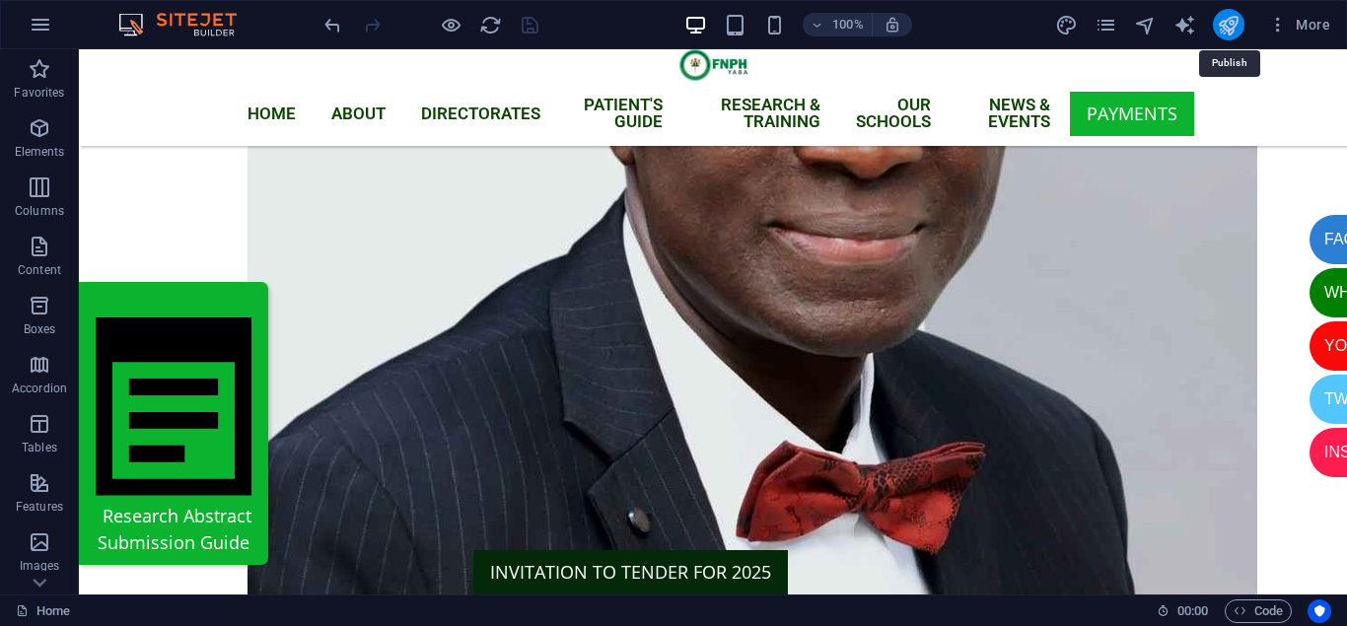
click at [1227, 23] on icon "publish" at bounding box center [1228, 25] width 23 height 23
